Goal: Information Seeking & Learning: Learn about a topic

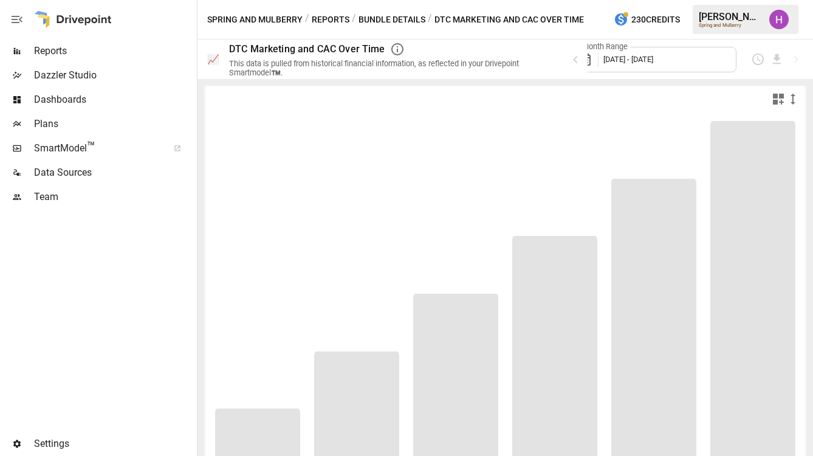
click at [47, 301] on div at bounding box center [97, 320] width 194 height 222
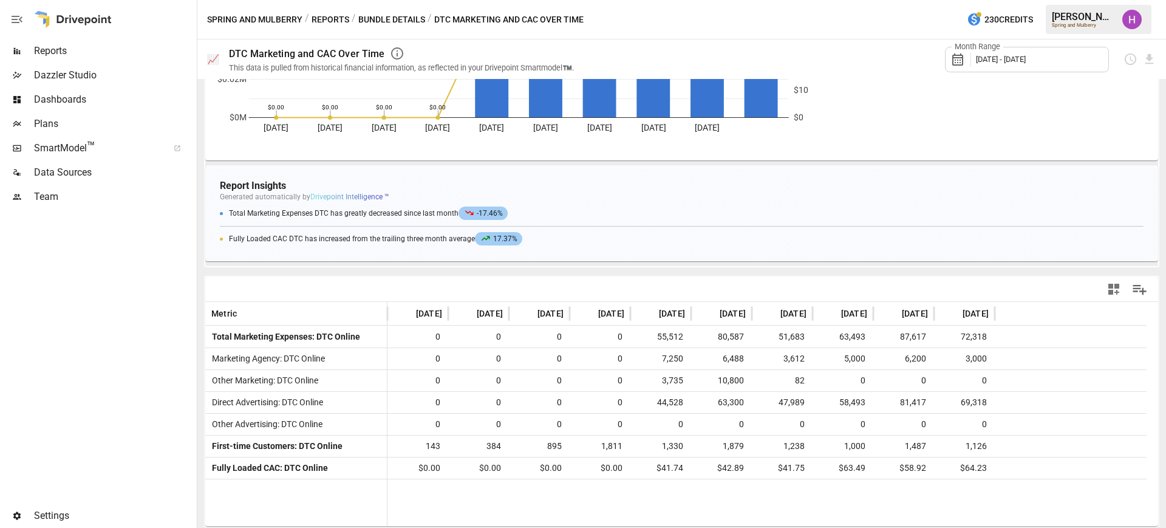
scroll to position [210, 0]
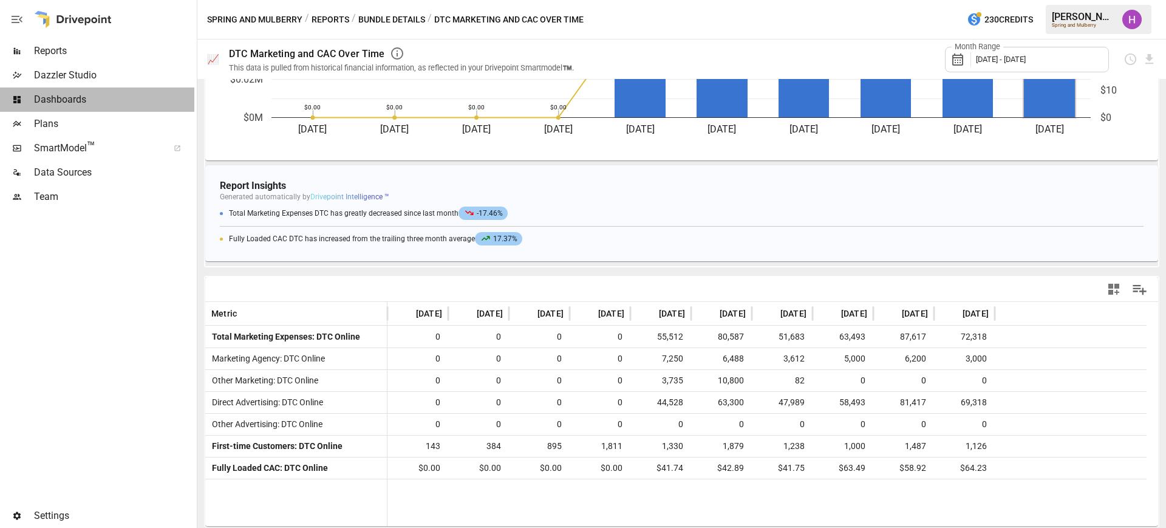
click at [46, 92] on span "Dashboards" at bounding box center [114, 99] width 160 height 15
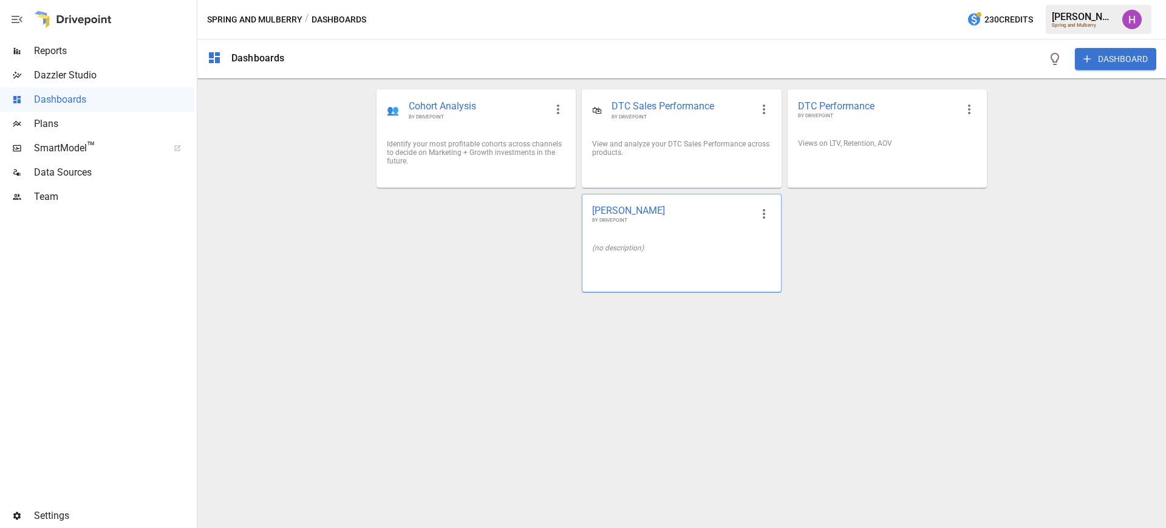
click at [692, 211] on span "[PERSON_NAME]" at bounding box center [671, 210] width 159 height 13
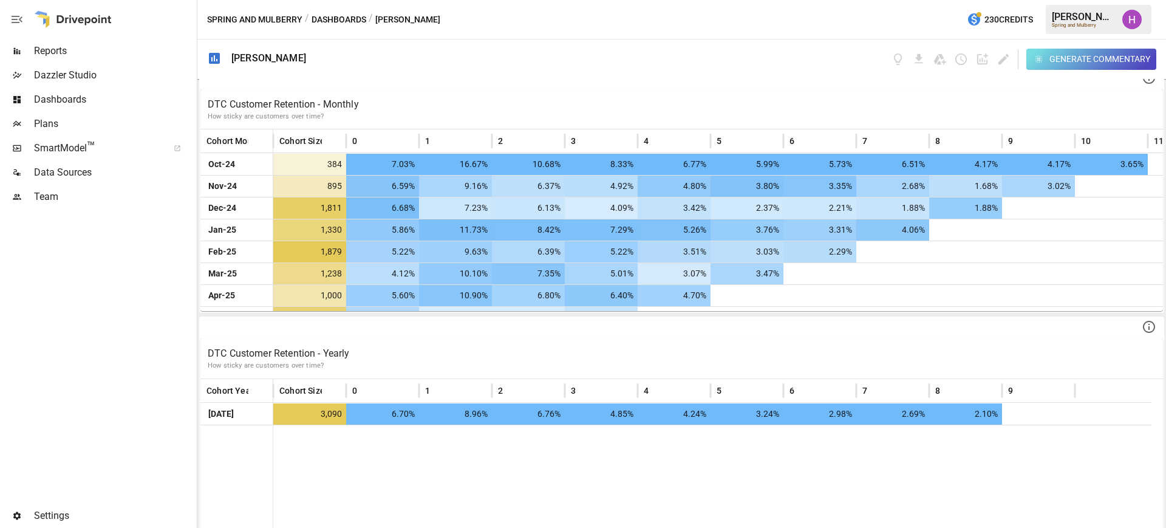
scroll to position [750, 0]
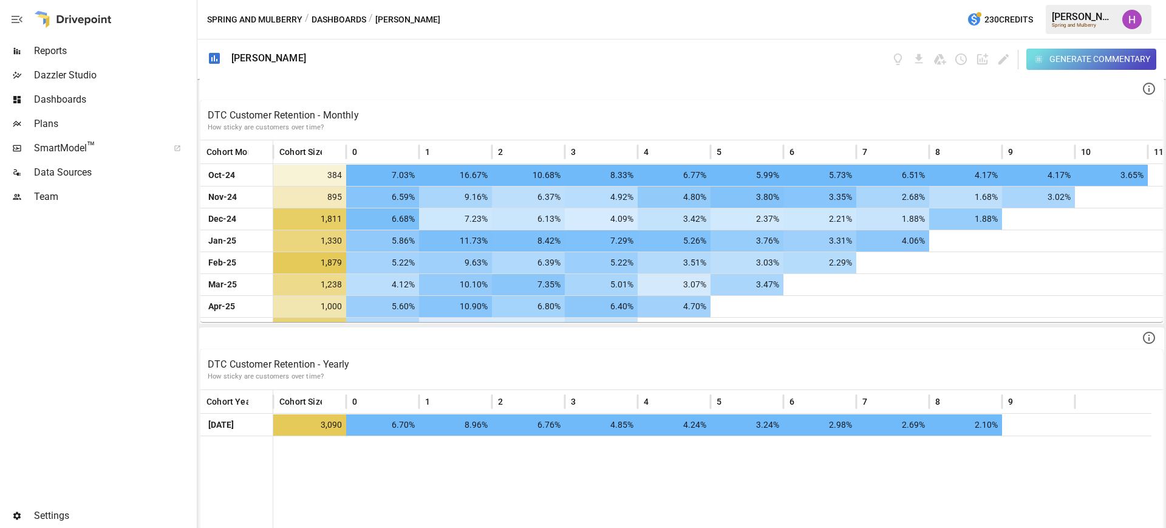
click at [791, 21] on div "Spring and Mulberry / Dashboards / [PERSON_NAME] 230 Credits [PERSON_NAME] Spri…" at bounding box center [681, 19] width 969 height 39
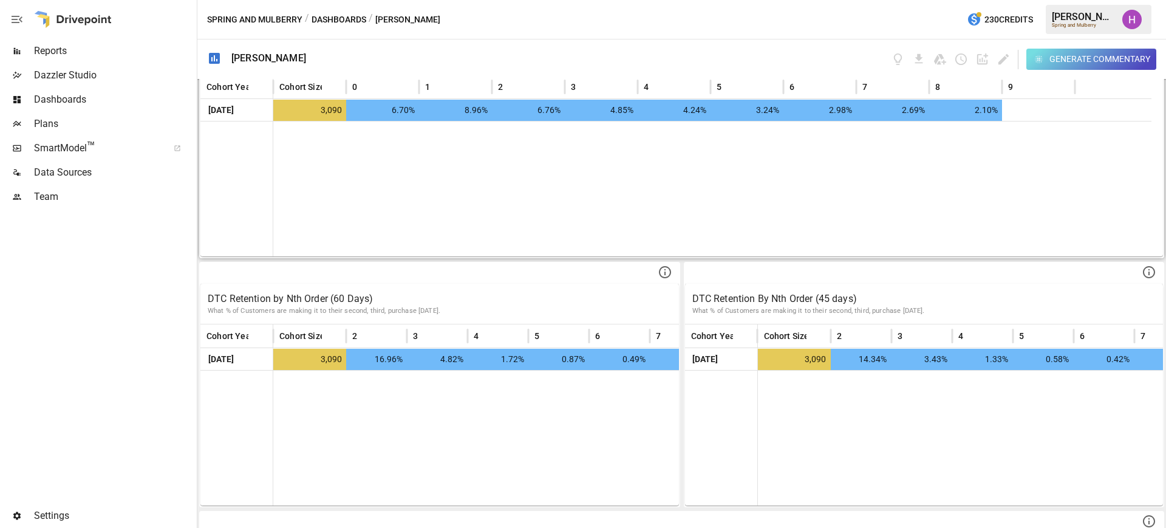
scroll to position [1063, 0]
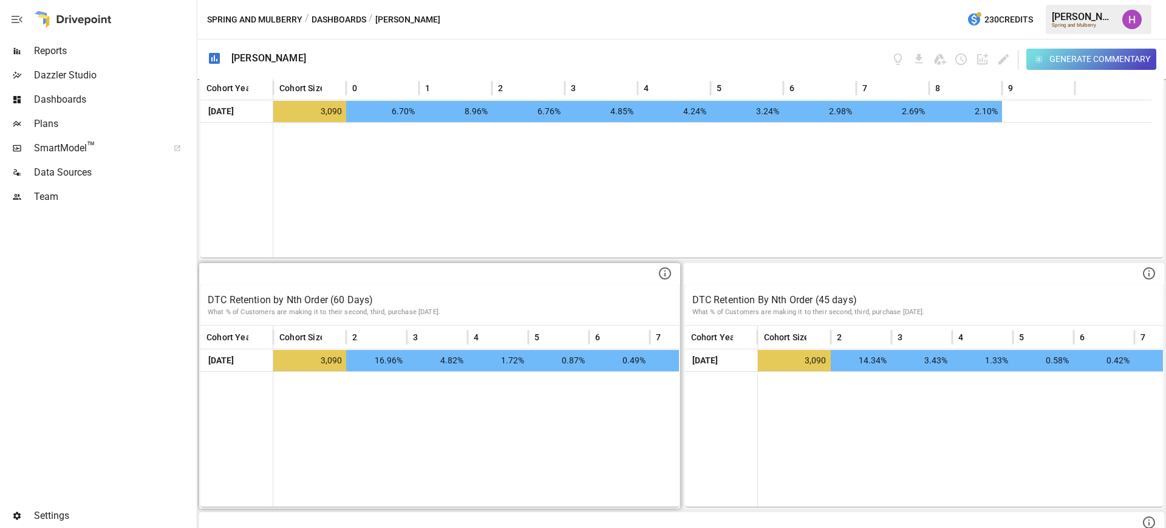
click at [394, 296] on p "DTC Retention by Nth Order (60 Days)" at bounding box center [440, 300] width 464 height 15
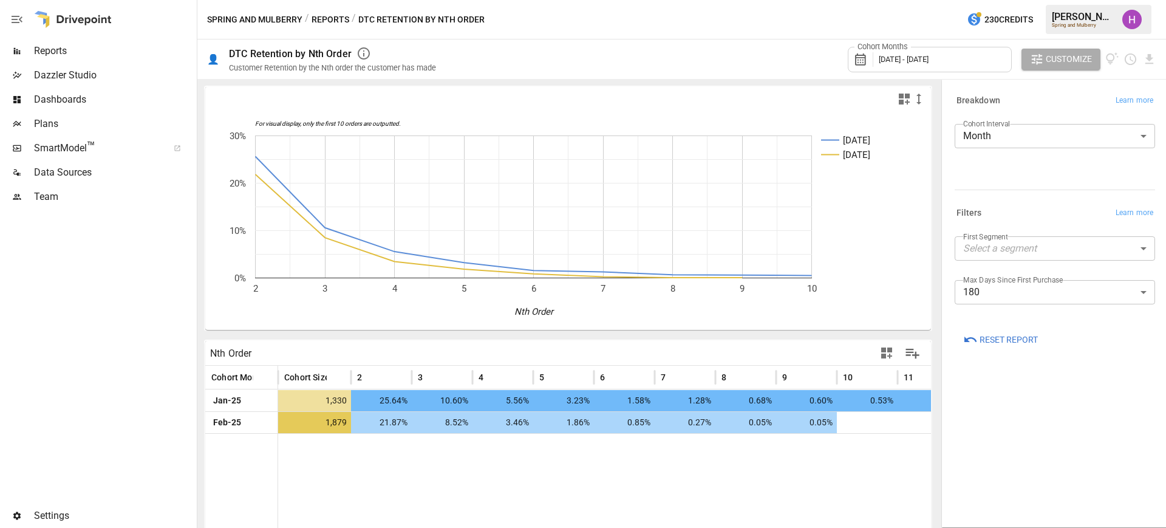
click at [812, 61] on span "[DATE] - [DATE]" at bounding box center [904, 59] width 50 height 9
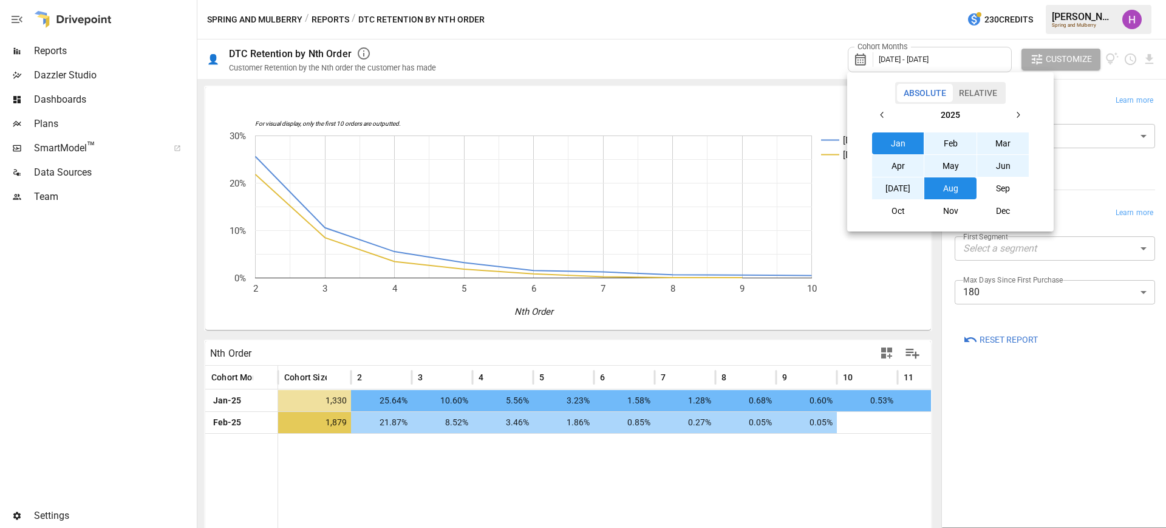
click at [812, 10] on div at bounding box center [583, 264] width 1166 height 528
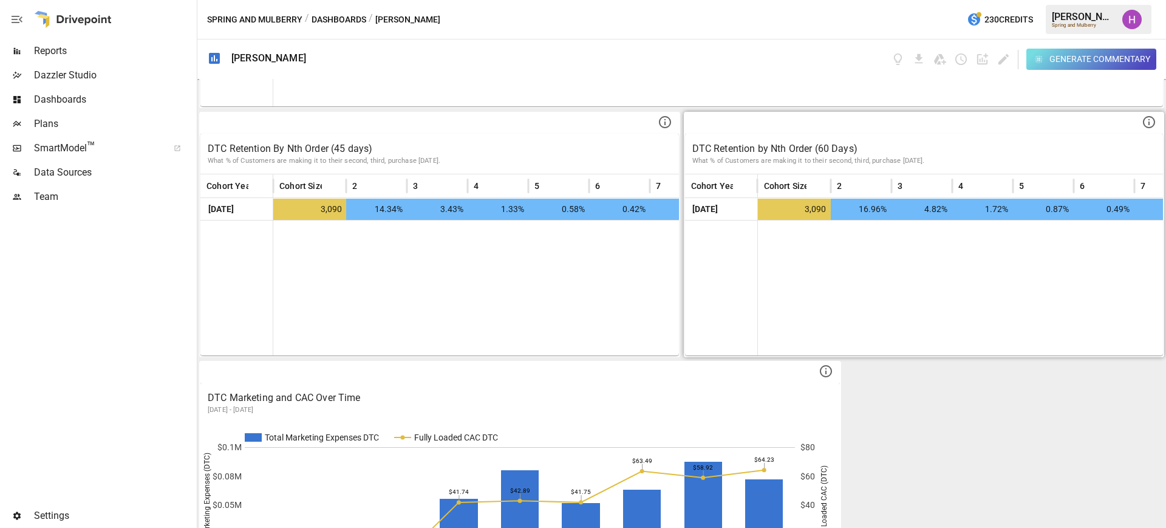
scroll to position [1138, 0]
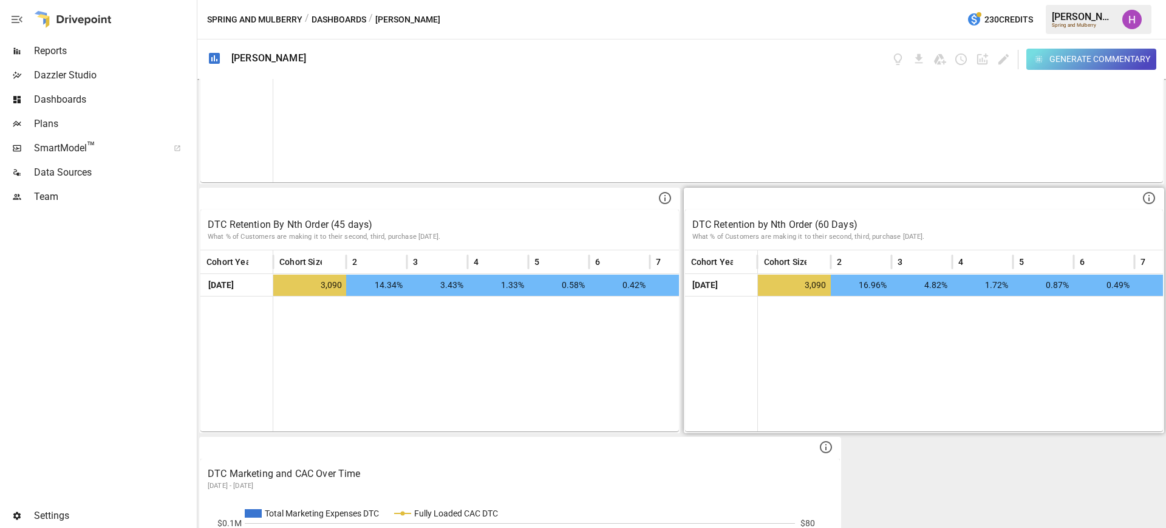
click at [812, 205] on div at bounding box center [924, 199] width 479 height 21
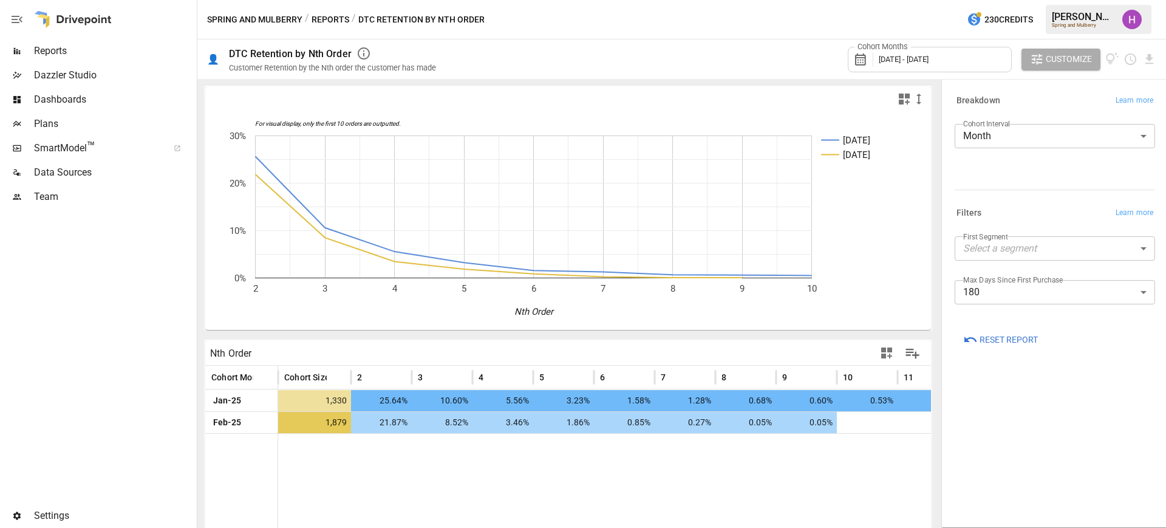
click at [812, 55] on span "[DATE] - [DATE]" at bounding box center [904, 59] width 50 height 9
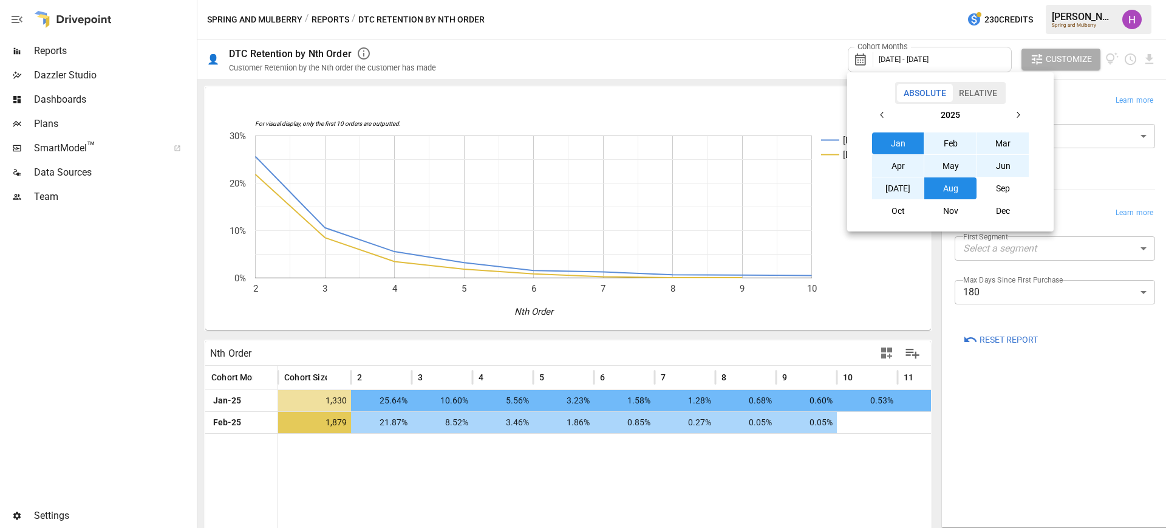
click at [770, 26] on div at bounding box center [583, 264] width 1166 height 528
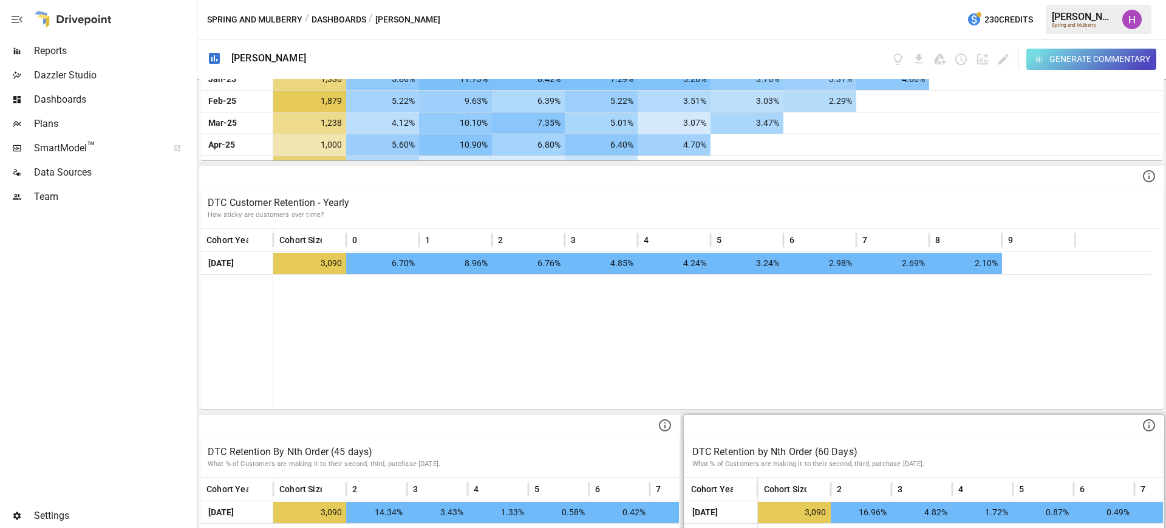
scroll to position [1215, 0]
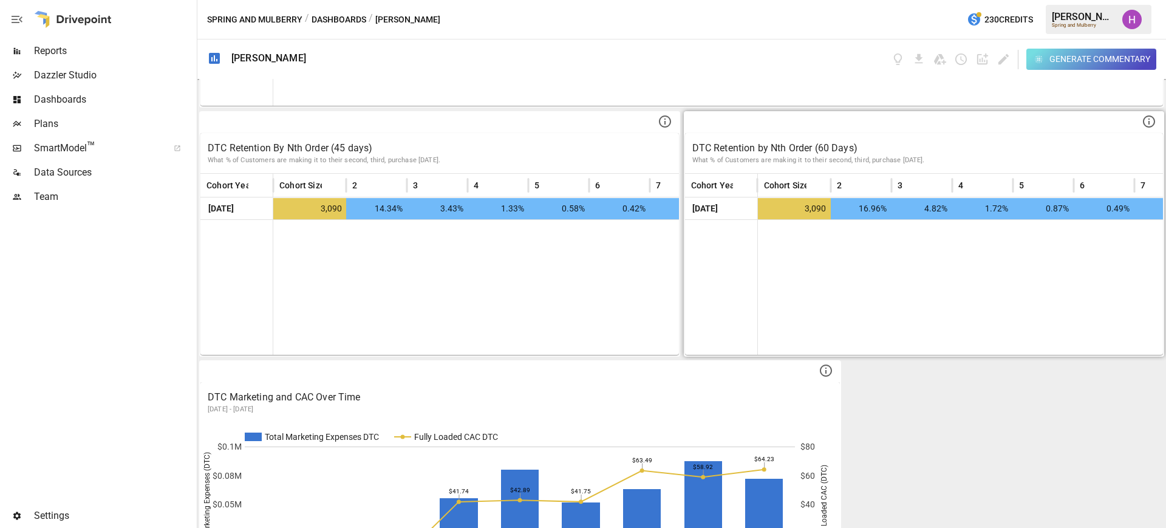
click at [812, 123] on icon at bounding box center [1149, 121] width 15 height 15
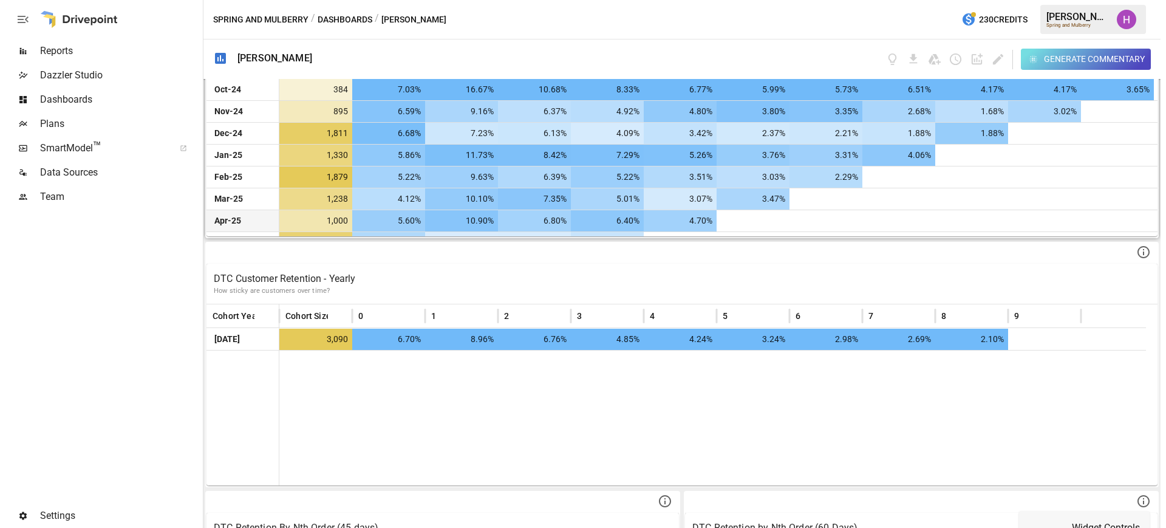
scroll to position [937, 0]
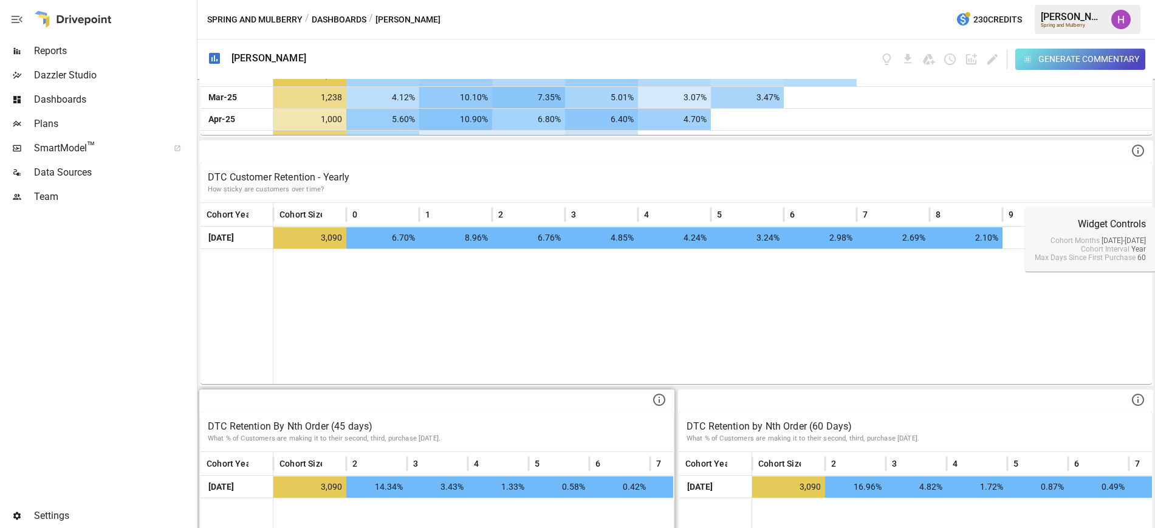
click at [535, 419] on p "DTC Retention By Nth Order (45 days)" at bounding box center [437, 426] width 458 height 15
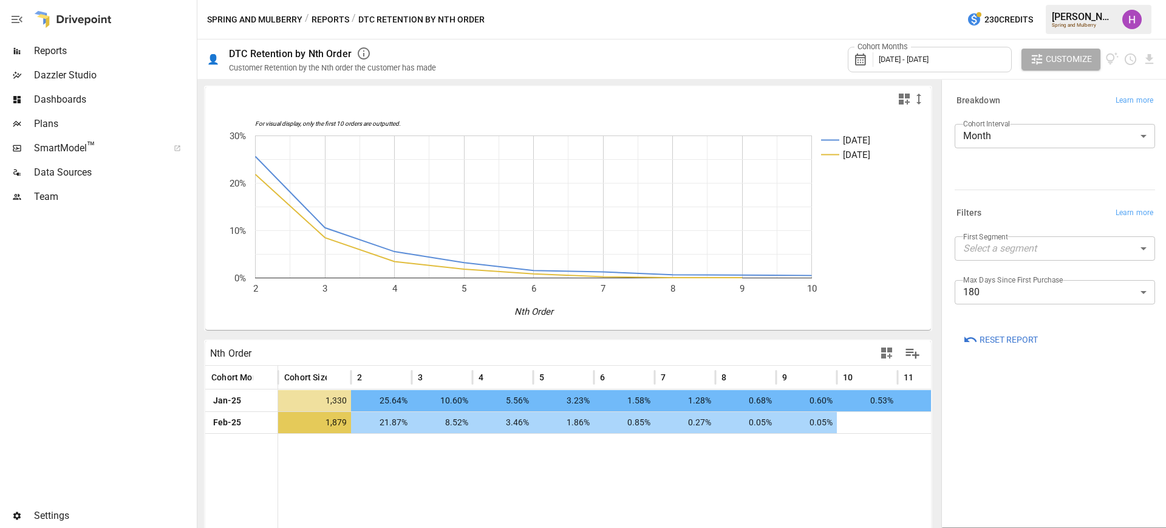
click at [591, 18] on div "Spring and Mulberry / Reports / DTC Retention by Nth Order 230 Credits [PERSON_…" at bounding box center [681, 19] width 969 height 39
click at [812, 56] on span "[DATE] - [DATE]" at bounding box center [904, 59] width 50 height 9
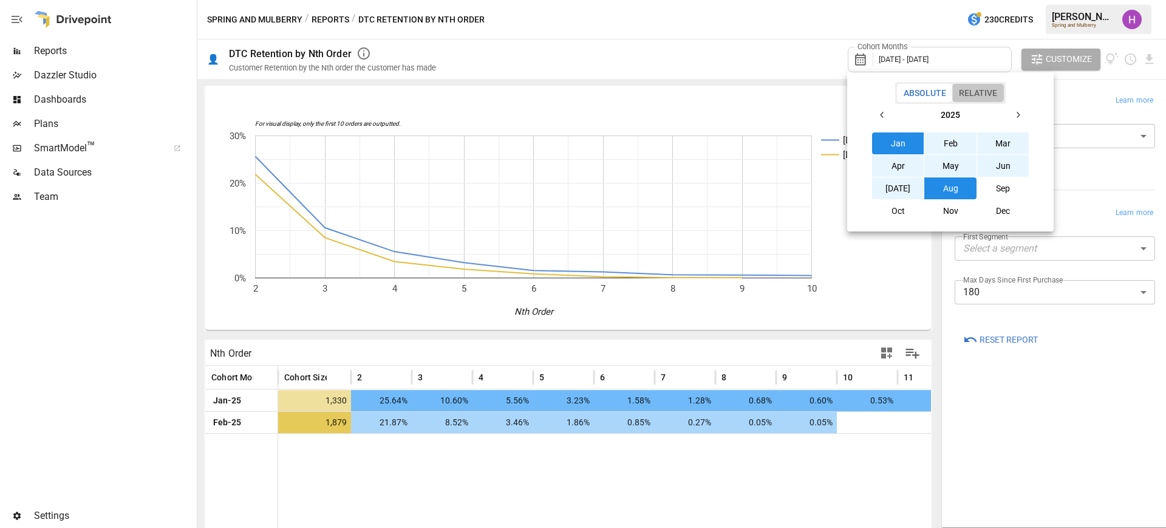
click at [812, 89] on button "Relative" at bounding box center [978, 93] width 52 height 18
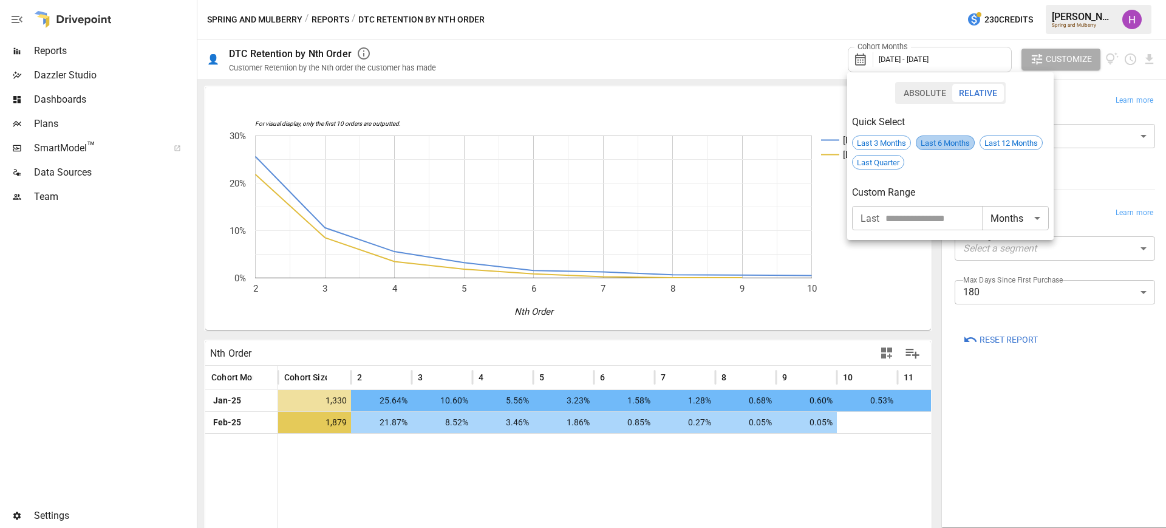
click at [812, 138] on span "Last 6 Months" at bounding box center [946, 142] width 58 height 9
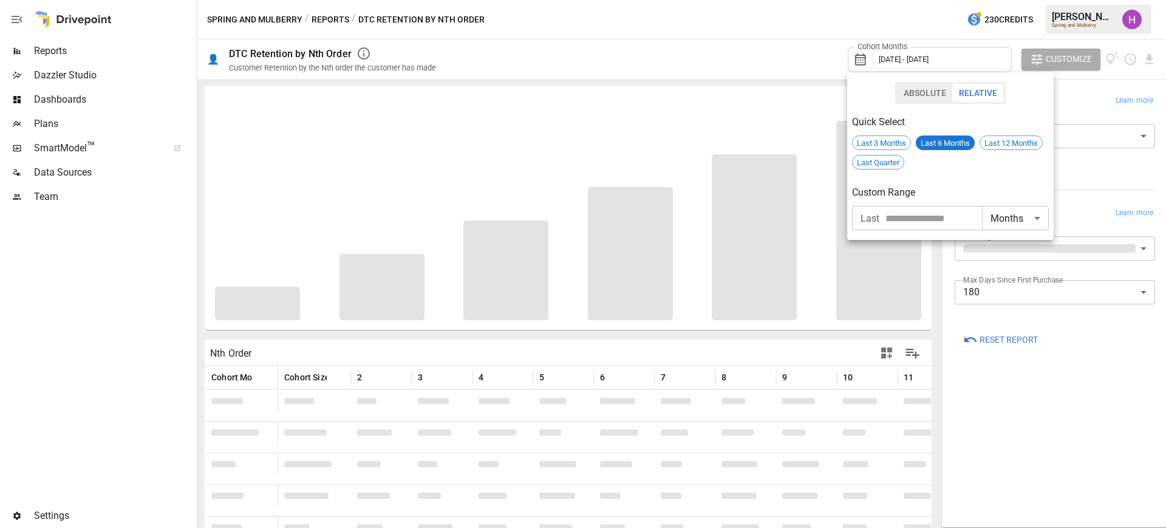
click at [806, 24] on div at bounding box center [583, 264] width 1166 height 528
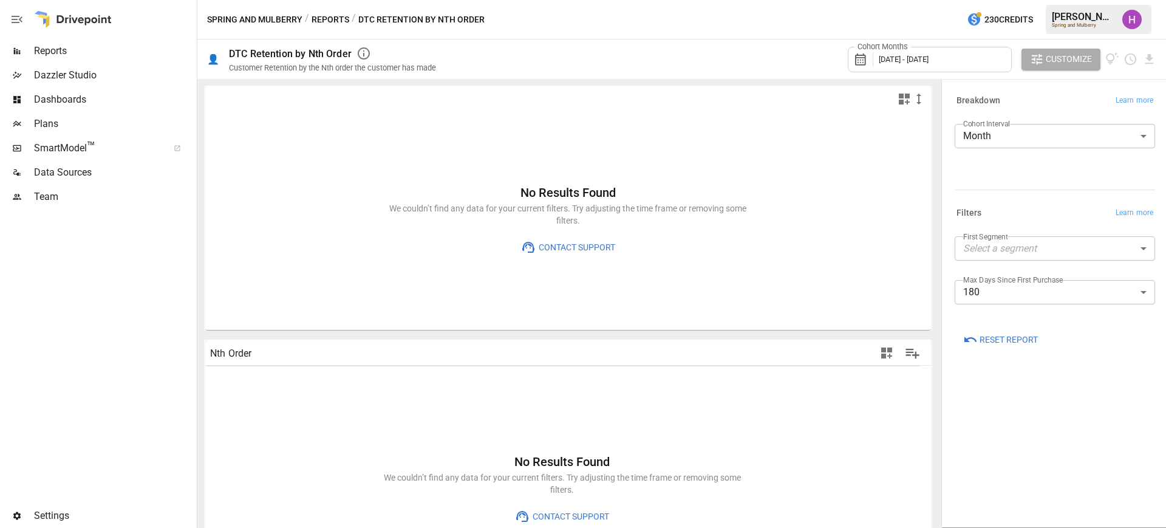
click at [812, 128] on label "Cohort Interval" at bounding box center [986, 123] width 47 height 10
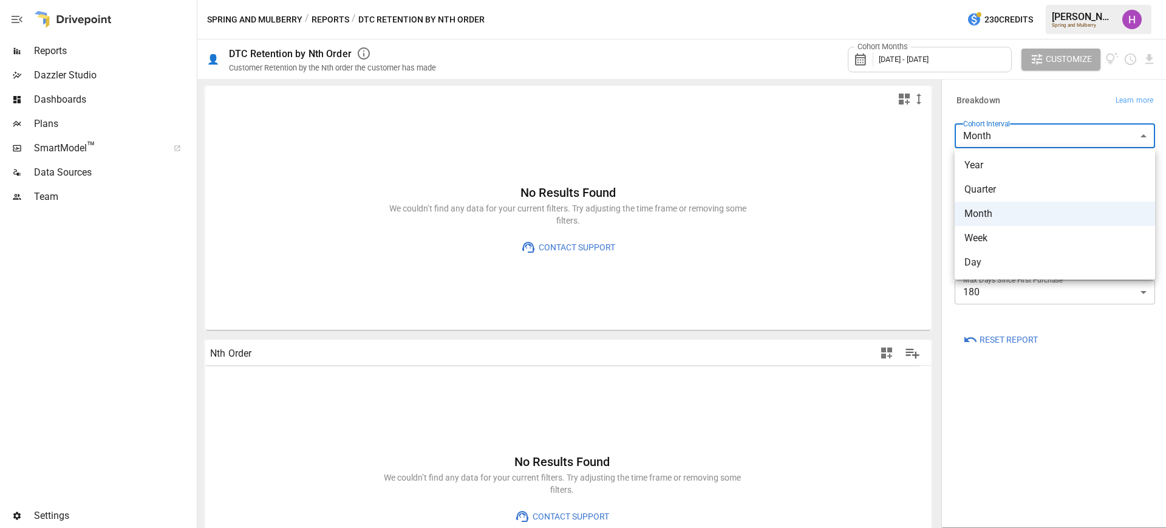
click at [812, 0] on body "Reports Dazzler Studio Dashboards Plans SmartModel ™ Data Sources Team Settings…" at bounding box center [583, 0] width 1166 height 0
click at [719, 13] on div at bounding box center [583, 264] width 1166 height 528
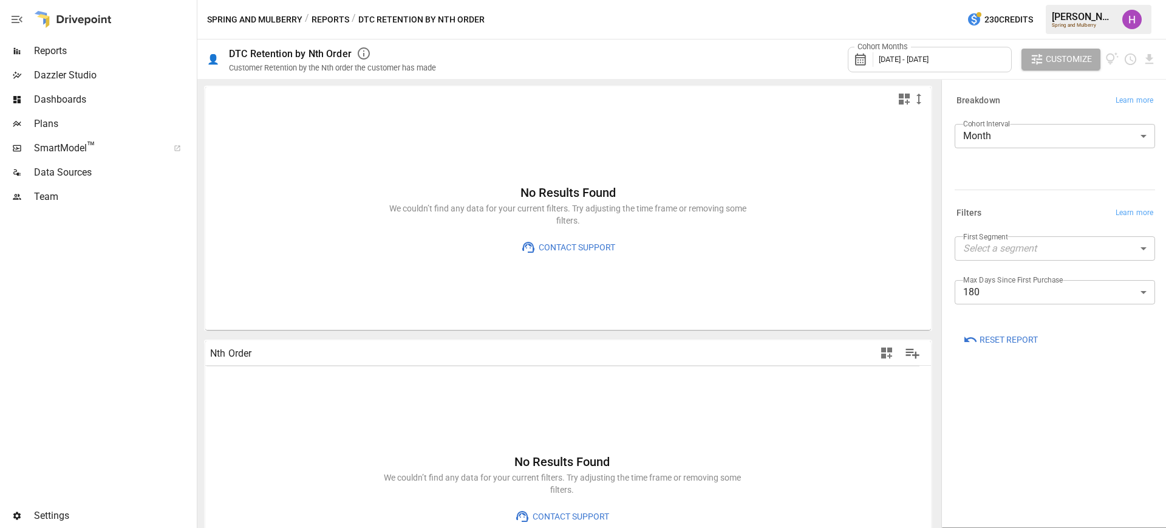
click at [812, 67] on div "Cohort Months [DATE] - [DATE]" at bounding box center [930, 60] width 164 height 26
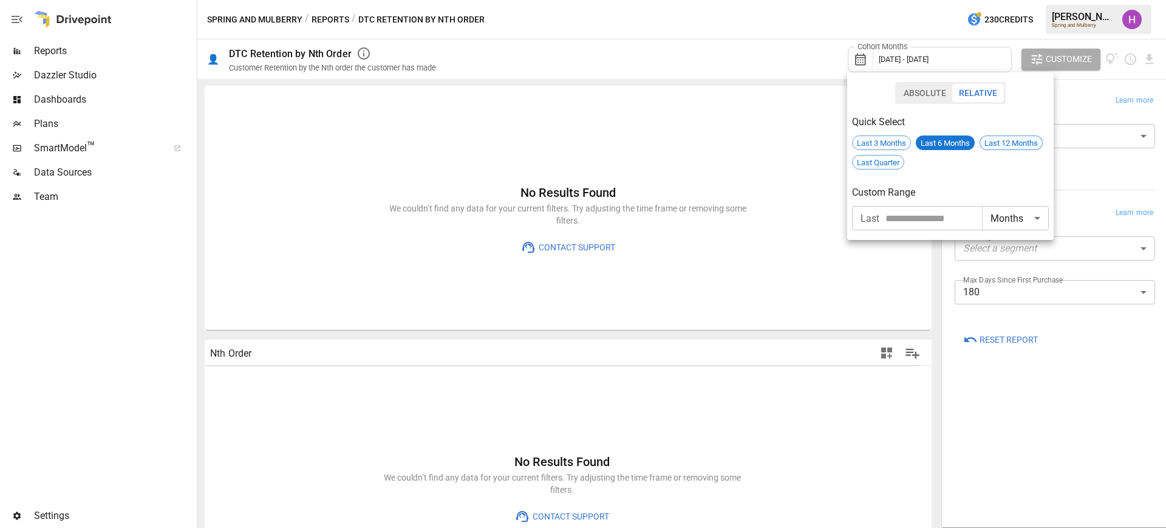
click at [812, 146] on span "Last 12 Months" at bounding box center [1011, 142] width 62 height 9
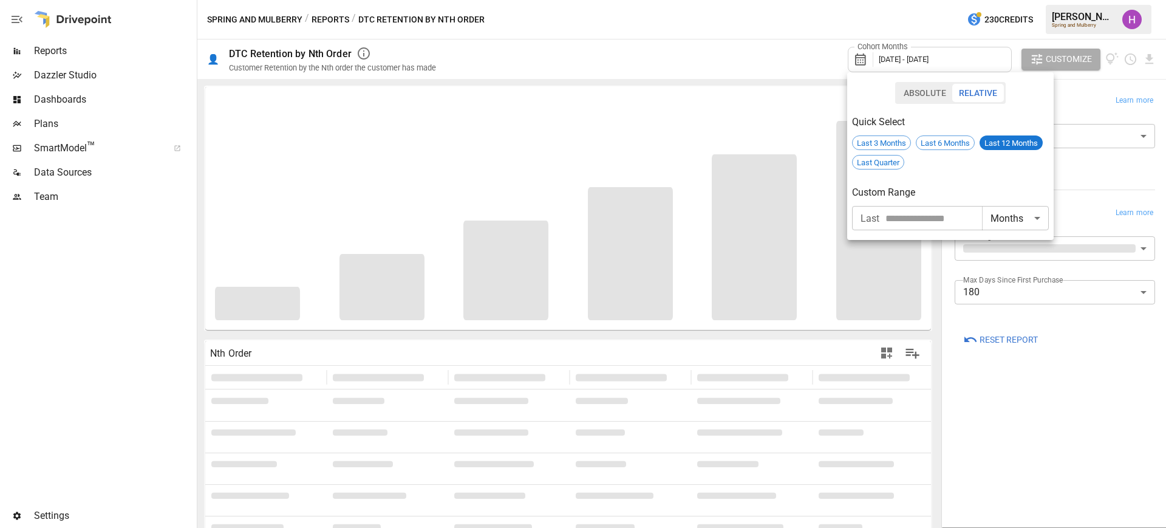
click at [812, 100] on div at bounding box center [583, 264] width 1166 height 528
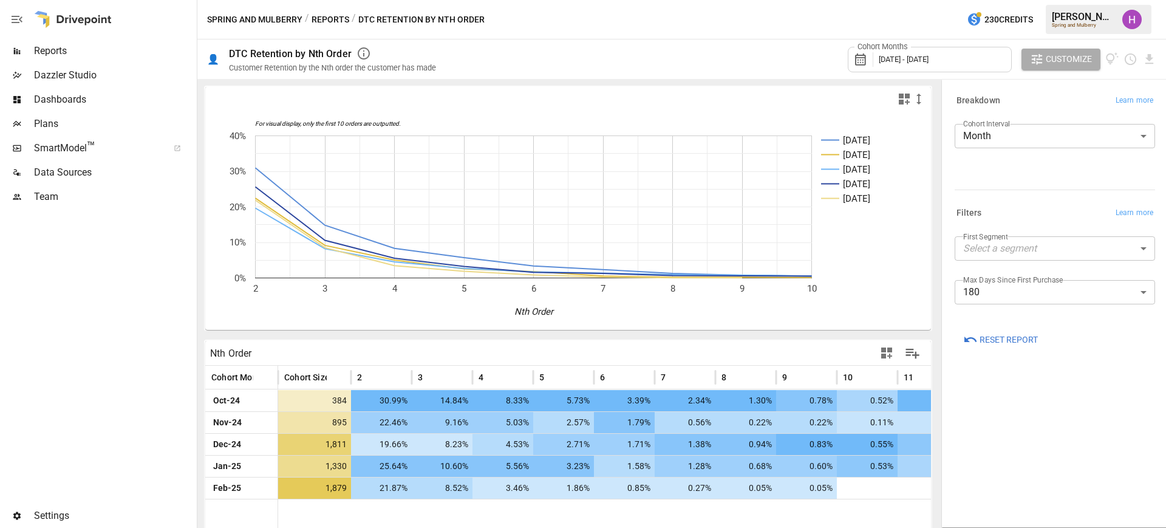
click at [812, 0] on body "Reports Dazzler Studio Dashboards Plans SmartModel ™ Data Sources Team Settings…" at bounding box center [583, 0] width 1166 height 0
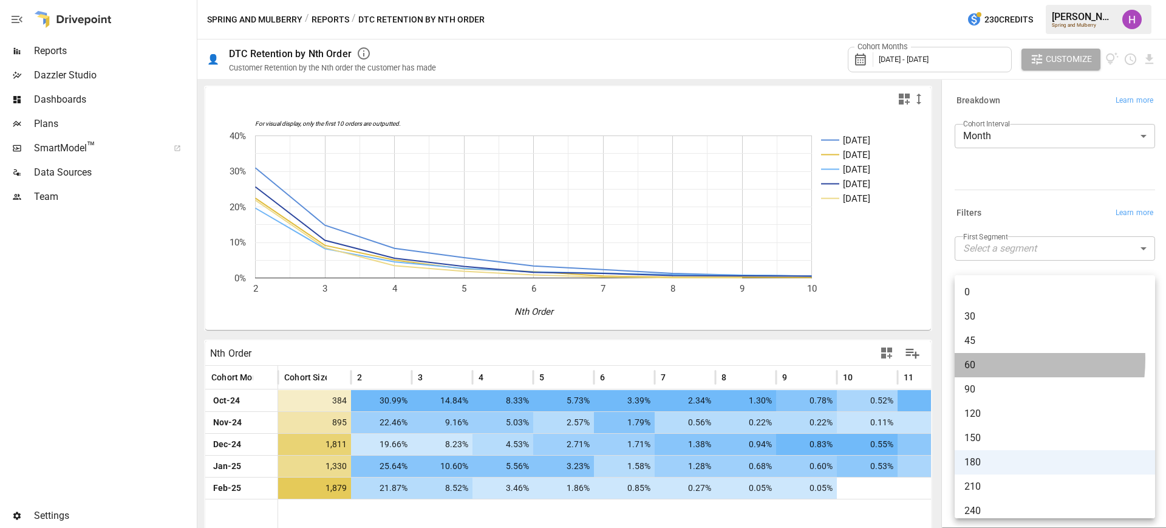
click at [812, 359] on span "60" at bounding box center [1055, 365] width 181 height 15
type input "**"
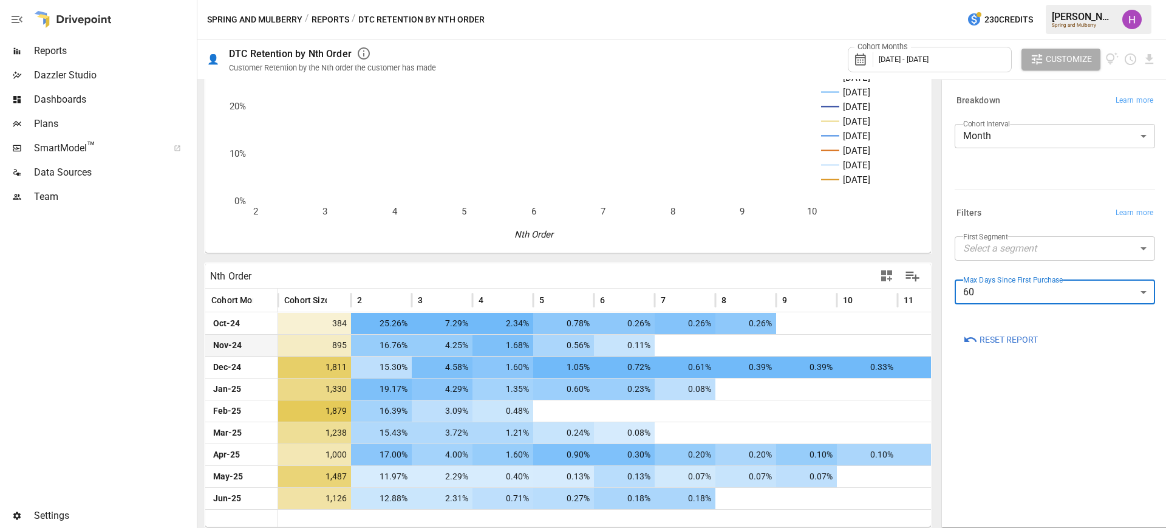
scroll to position [78, 0]
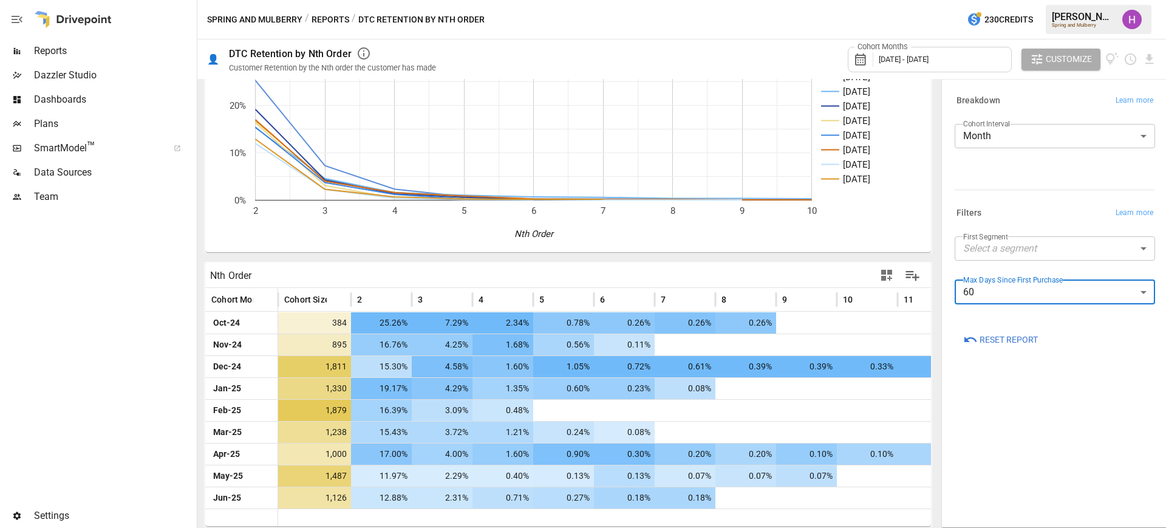
click at [812, 0] on body "Reports Dazzler Studio Dashboards Plans SmartModel ™ Data Sources Team Settings…" at bounding box center [583, 0] width 1166 height 0
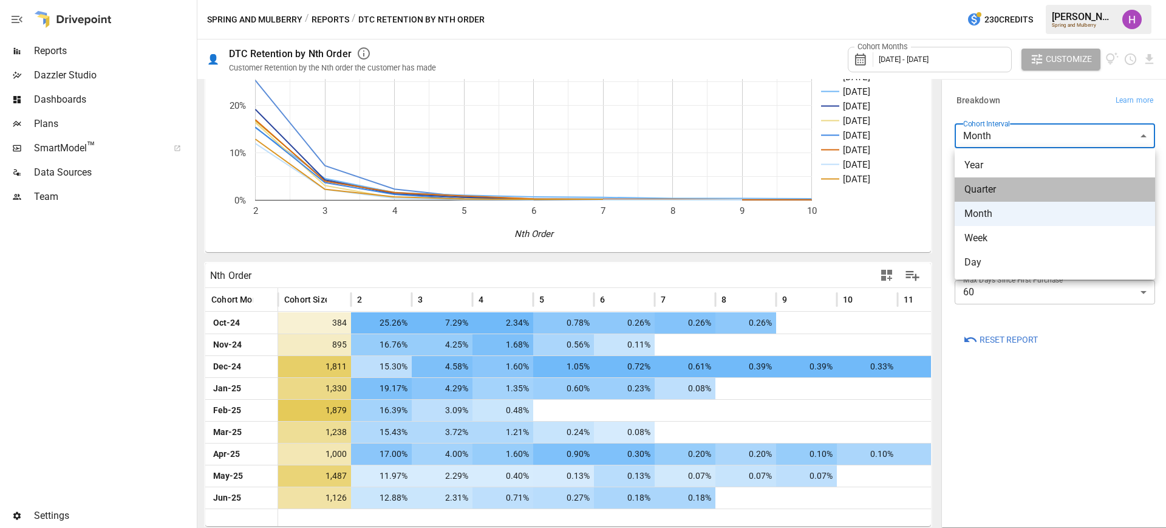
click at [812, 188] on span "Quarter" at bounding box center [1055, 189] width 181 height 15
type input "*******"
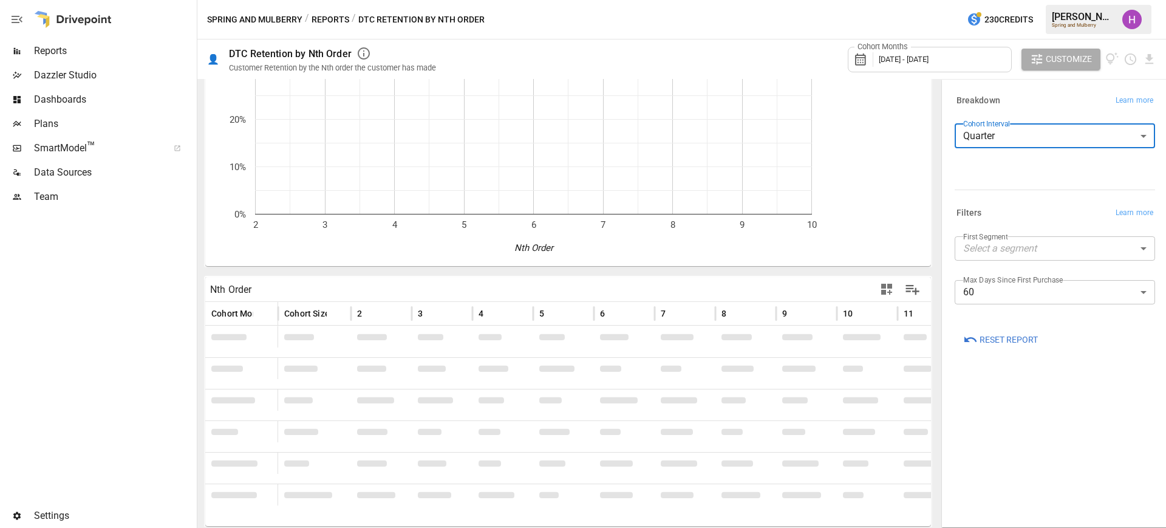
scroll to position [64, 0]
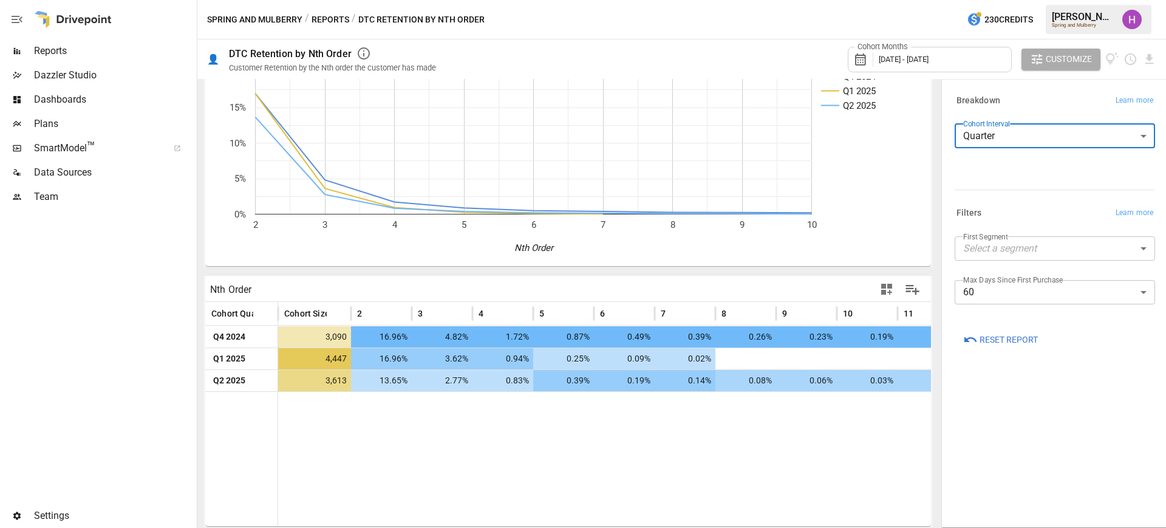
click at [324, 21] on button "Reports" at bounding box center [331, 19] width 38 height 15
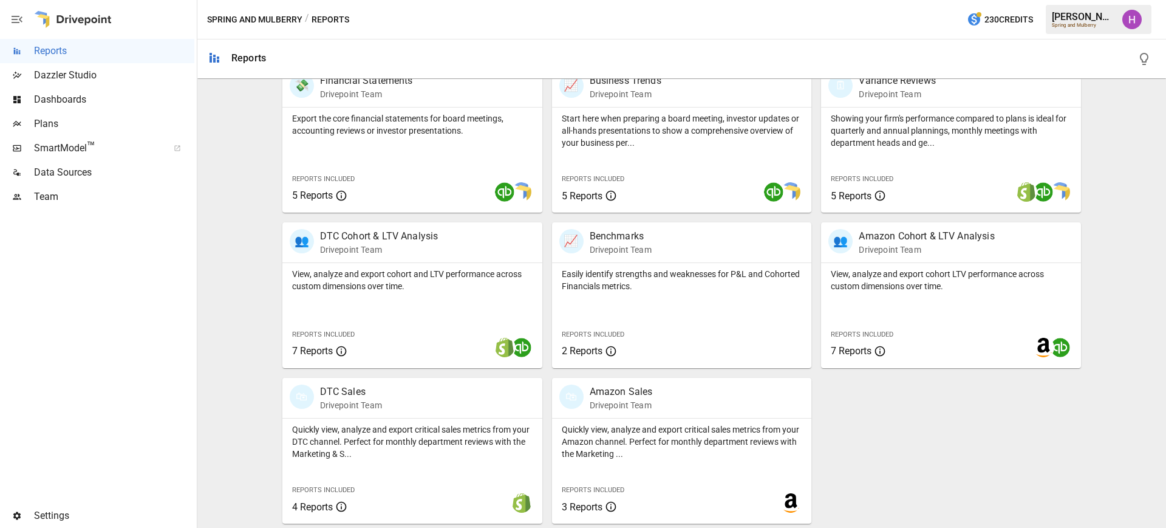
scroll to position [258, 0]
click at [395, 256] on div "👥 DTC Cohort & LTV Analysis Drivepoint Team" at bounding box center [412, 242] width 260 height 40
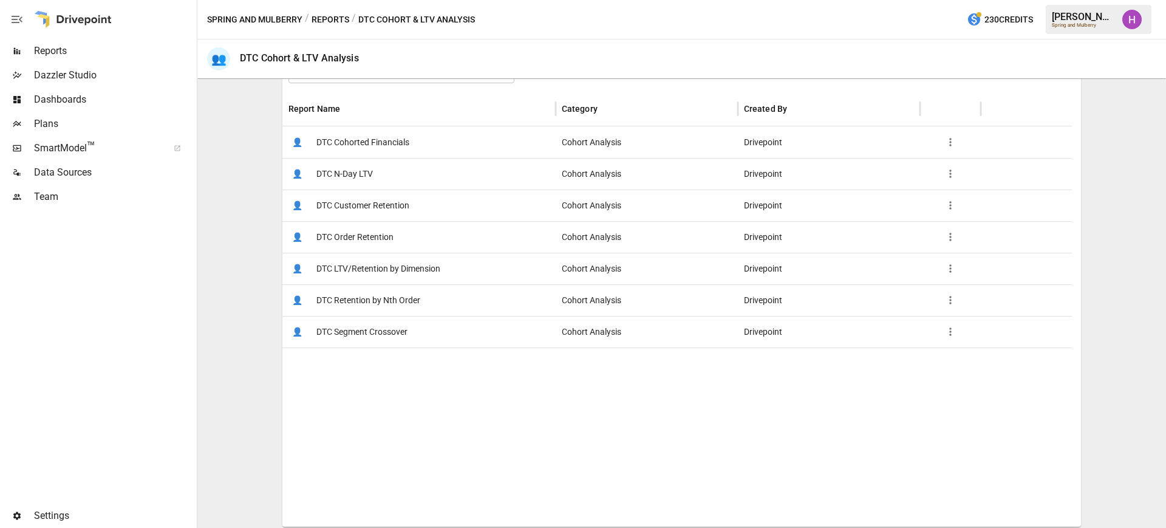
scroll to position [219, 0]
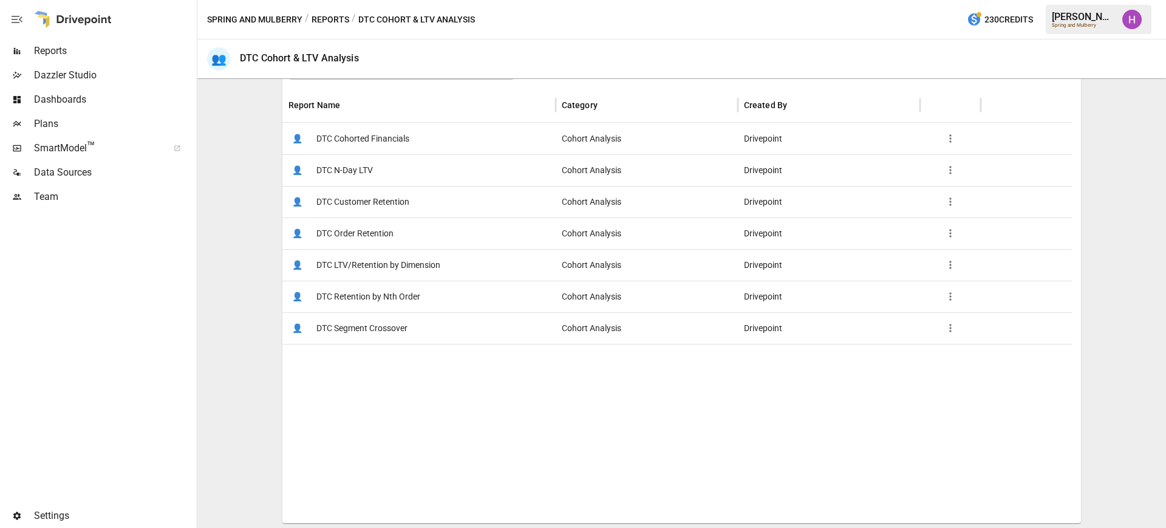
click at [364, 173] on span "DTC N-Day LTV" at bounding box center [344, 170] width 56 height 31
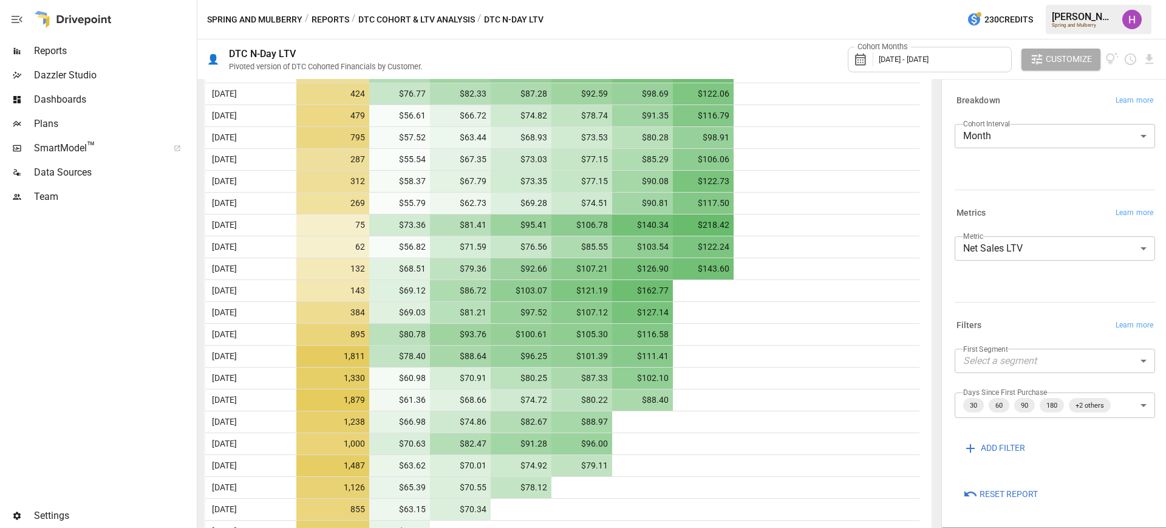
scroll to position [700, 0]
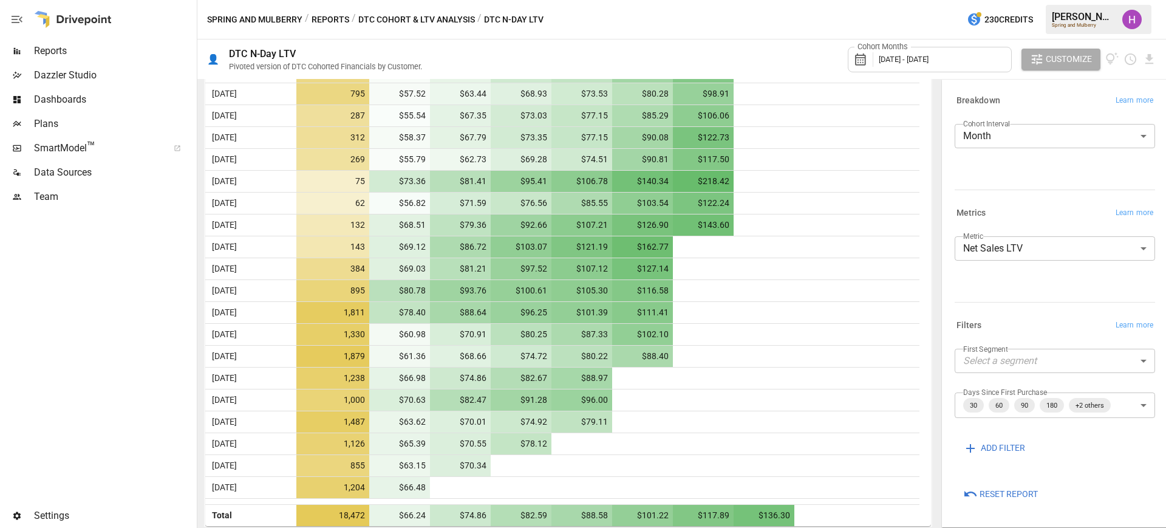
click at [812, 0] on body "Reports Dazzler Studio Dashboards Plans SmartModel ™ Data Sources Team Settings…" at bounding box center [583, 0] width 1166 height 0
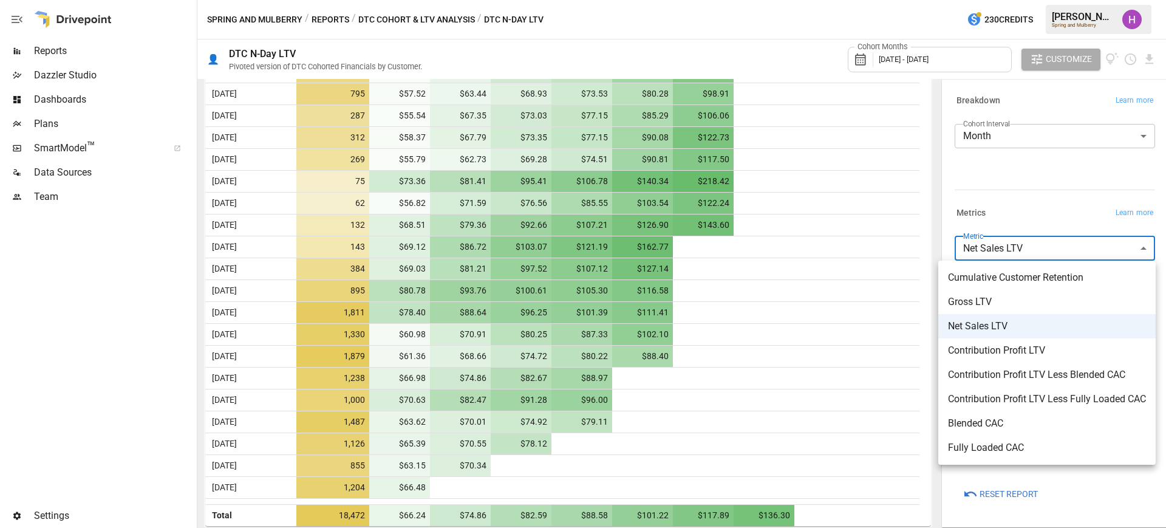
click at [812, 199] on div at bounding box center [583, 264] width 1166 height 528
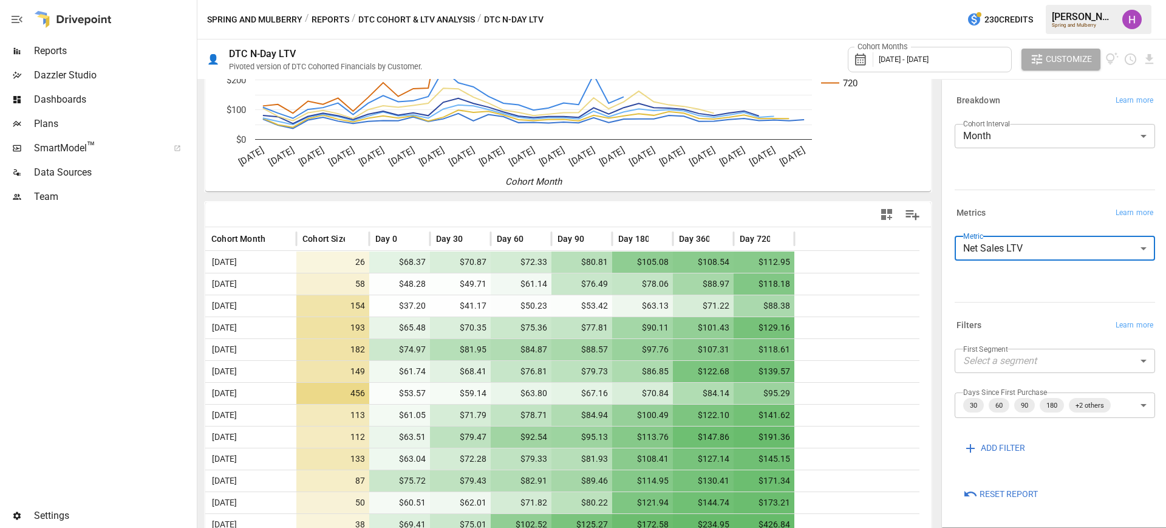
scroll to position [0, 0]
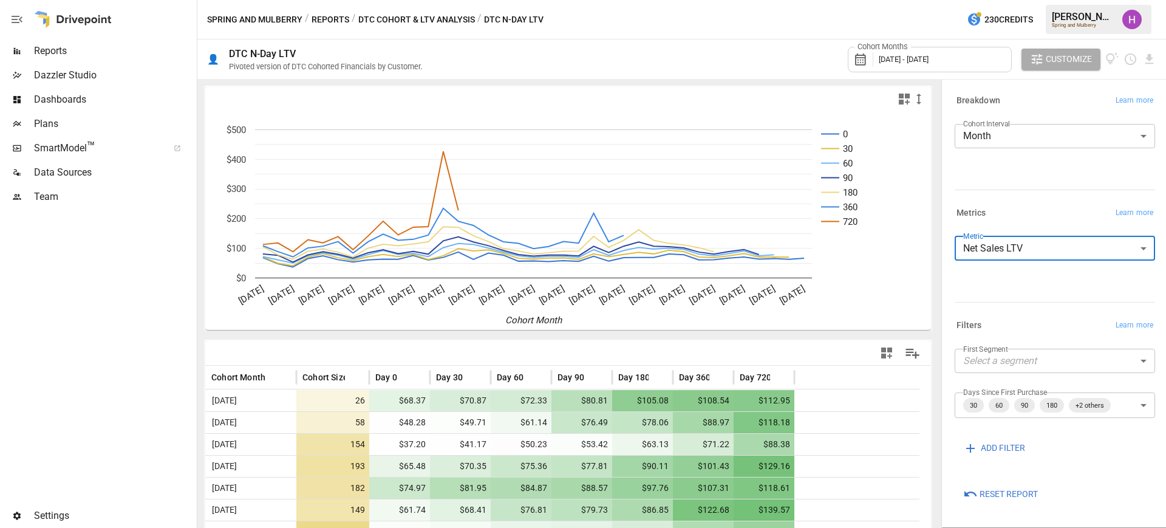
click at [338, 16] on button "Reports" at bounding box center [331, 19] width 38 height 15
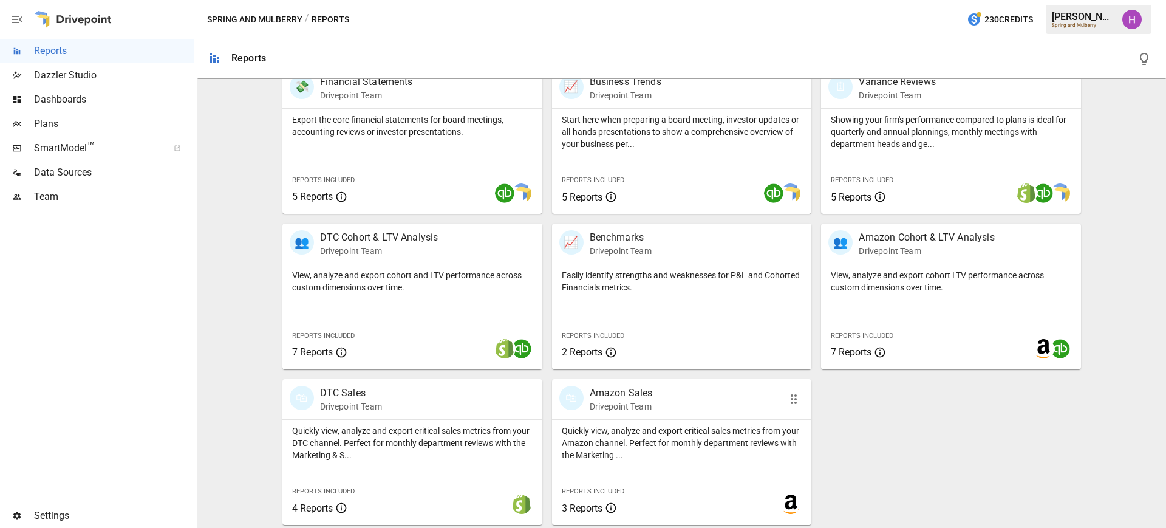
scroll to position [258, 0]
click at [444, 284] on p "View, analyze and export cohort and LTV performance across custom dimensions ov…" at bounding box center [412, 279] width 241 height 24
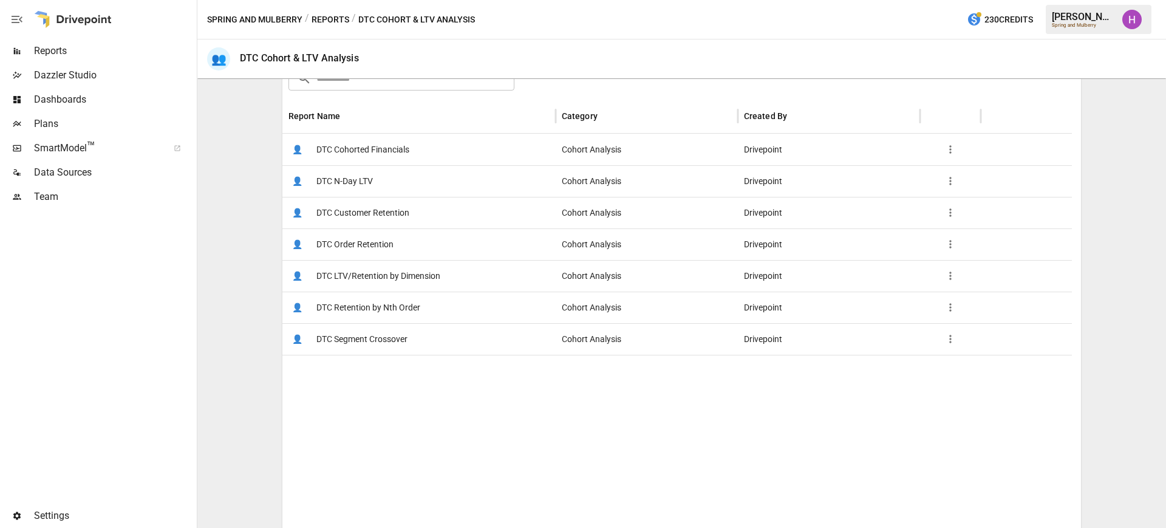
scroll to position [219, 0]
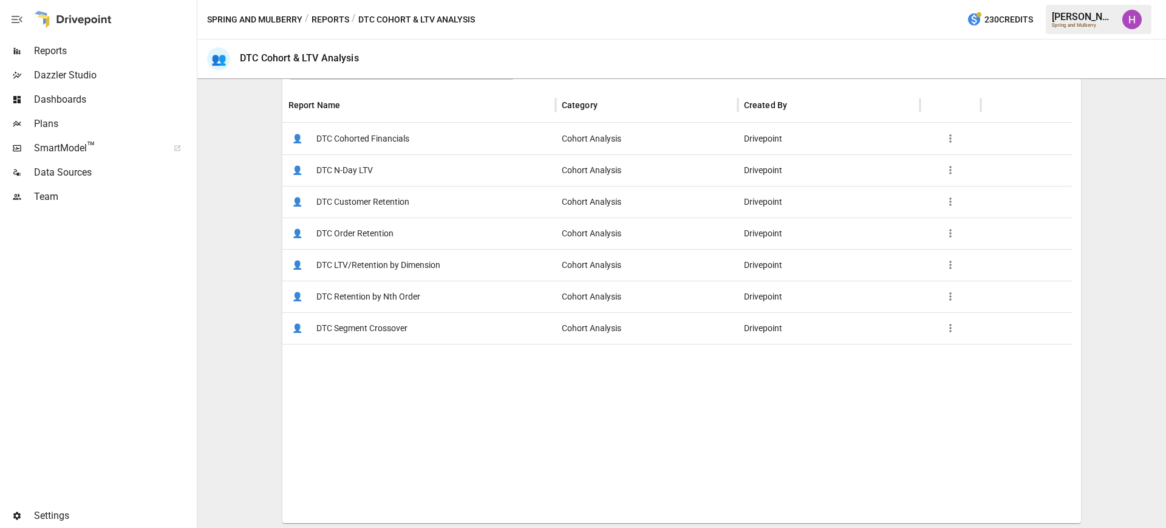
click at [372, 289] on span "DTC Retention by Nth Order" at bounding box center [368, 296] width 104 height 31
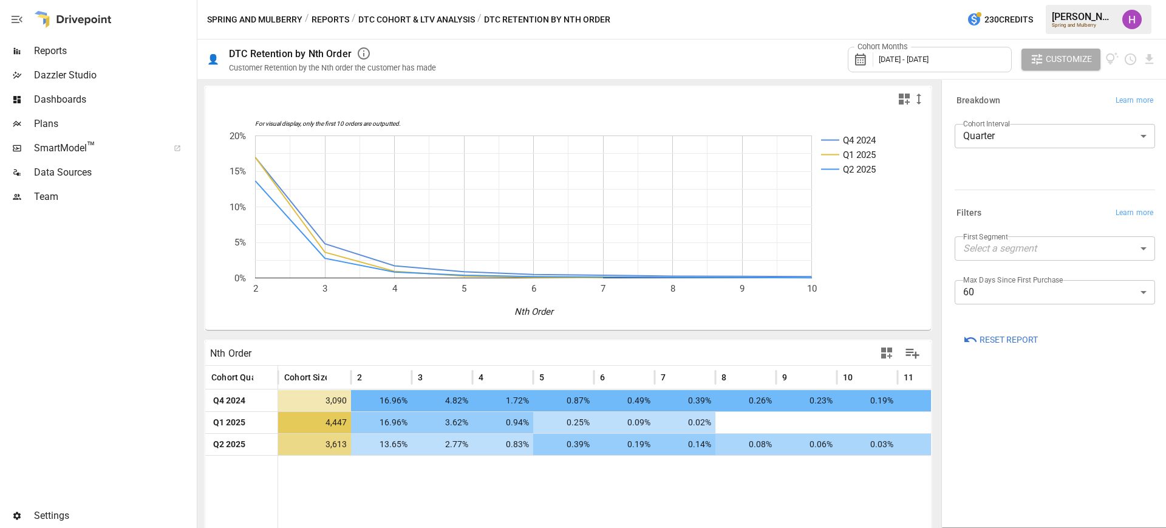
click at [783, 16] on div "Spring and Mulberry / Reports / DTC Cohort & LTV Analysis / DTC Retention by Nt…" at bounding box center [681, 19] width 969 height 39
click at [812, 62] on span "[DATE] - [DATE]" at bounding box center [904, 59] width 50 height 9
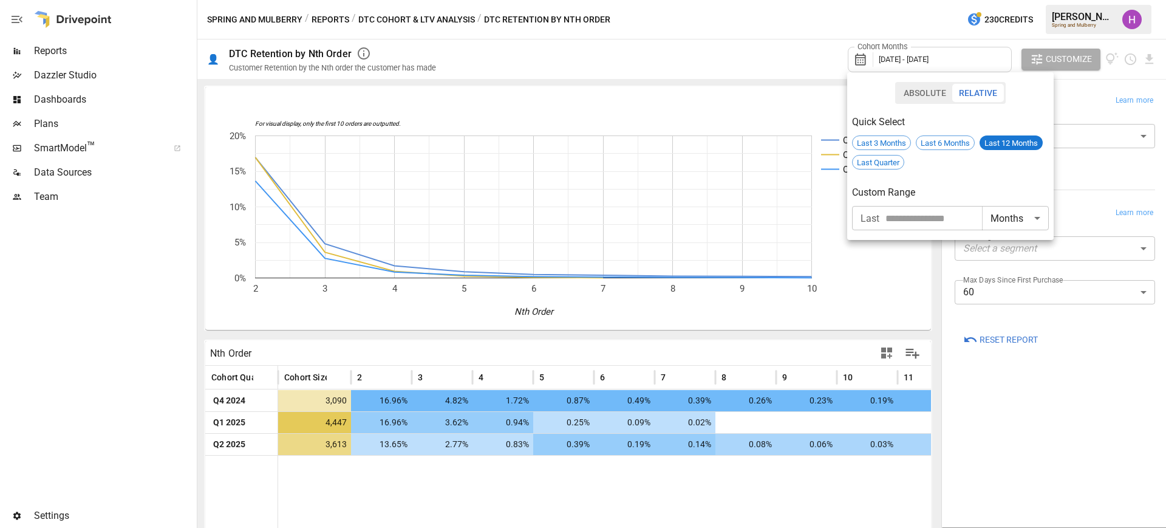
click at [790, 18] on div at bounding box center [583, 264] width 1166 height 528
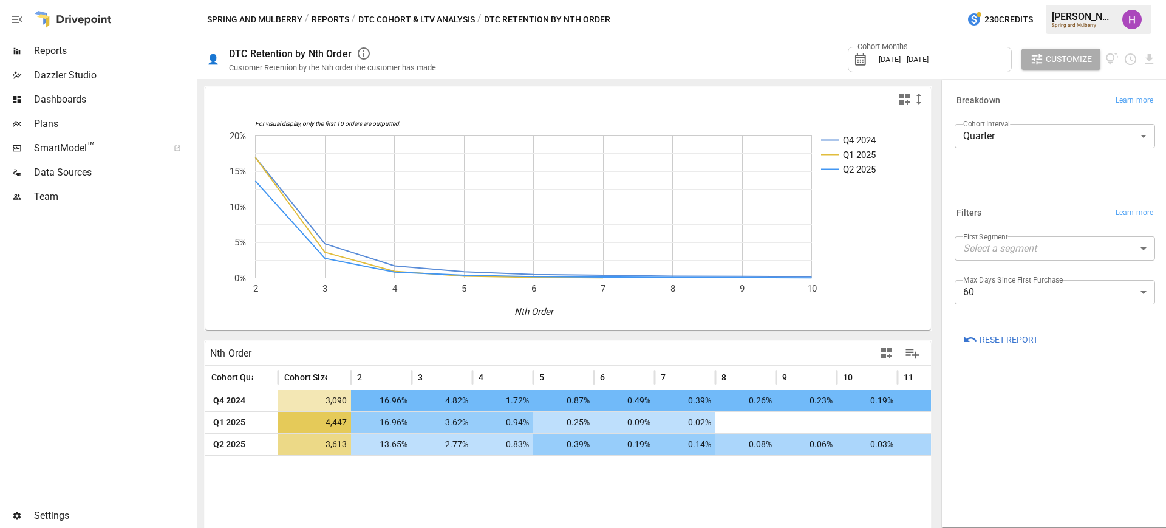
click at [812, 440] on div "Breakdown Learn more Cohort Interval Quarter ******* ​ Filters Learn more First…" at bounding box center [1055, 304] width 220 height 442
